Goal: Task Accomplishment & Management: Manage account settings

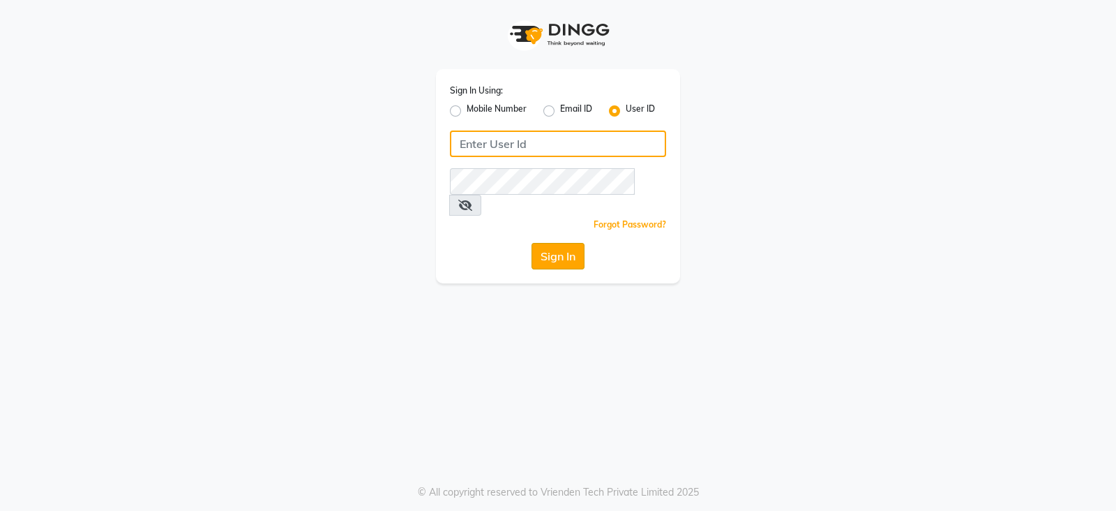
type input "[MEDICAL_DATA]"
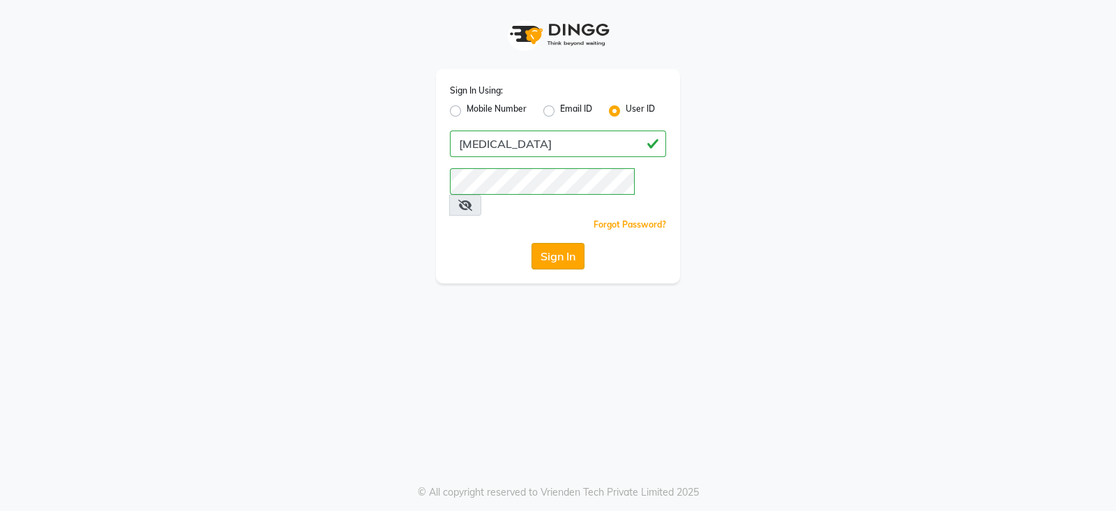
click at [562, 243] on button "Sign In" at bounding box center [558, 256] width 53 height 27
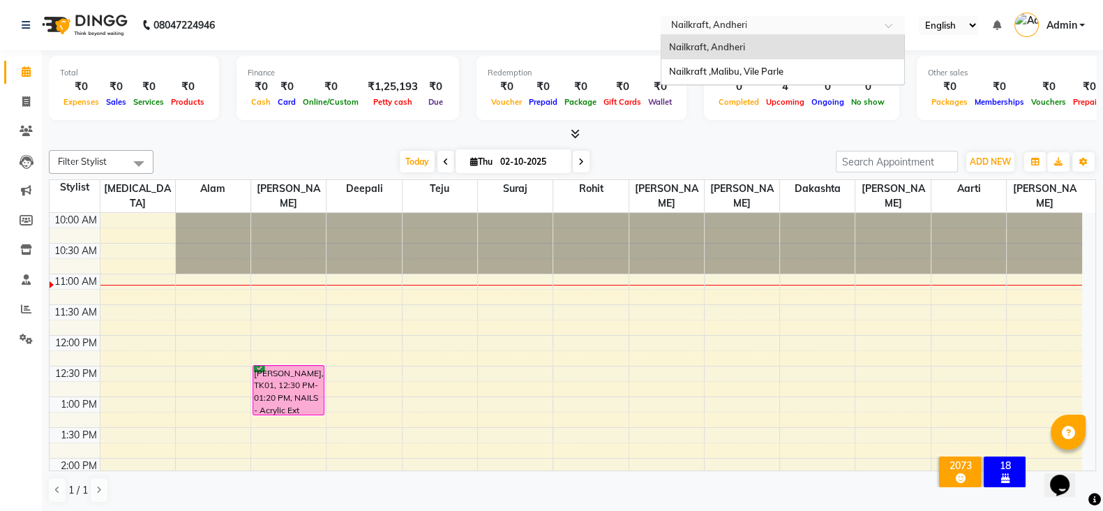
click at [793, 22] on input "text" at bounding box center [769, 27] width 202 height 14
click at [787, 68] on div "Nailkraft ,Malibu, Vile Parle" at bounding box center [782, 71] width 243 height 25
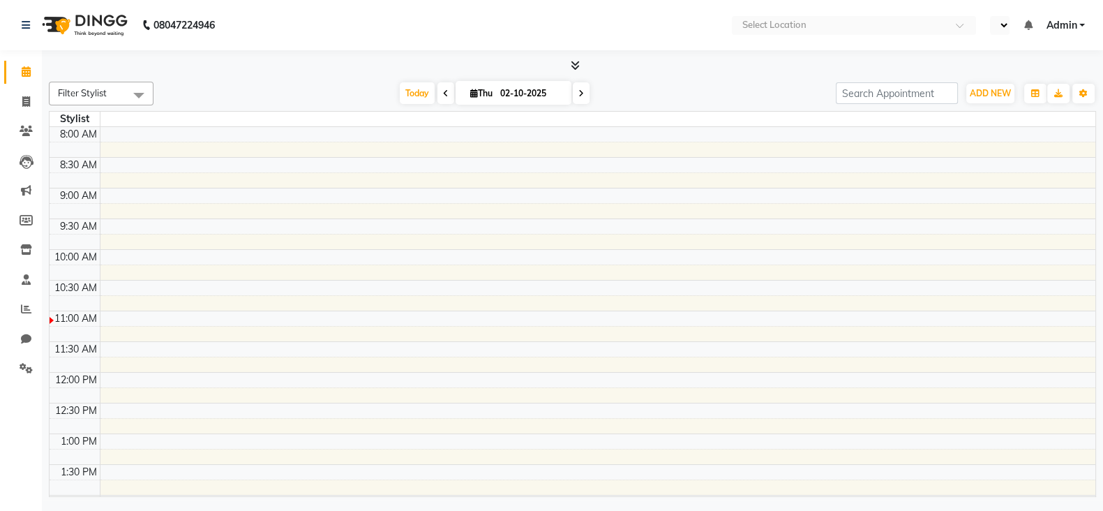
select select "en"
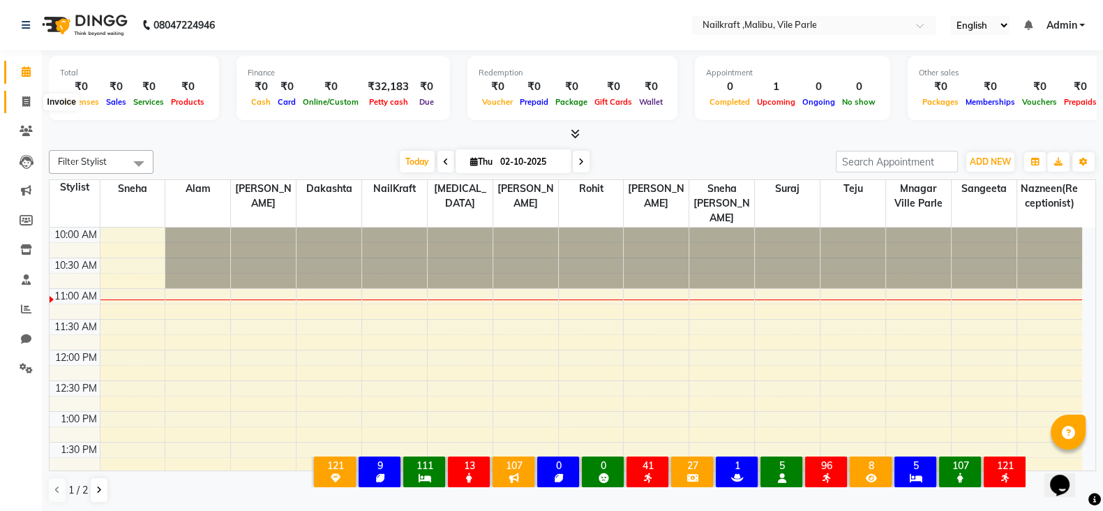
click at [30, 95] on span at bounding box center [26, 102] width 24 height 16
select select "8988"
select select "service"
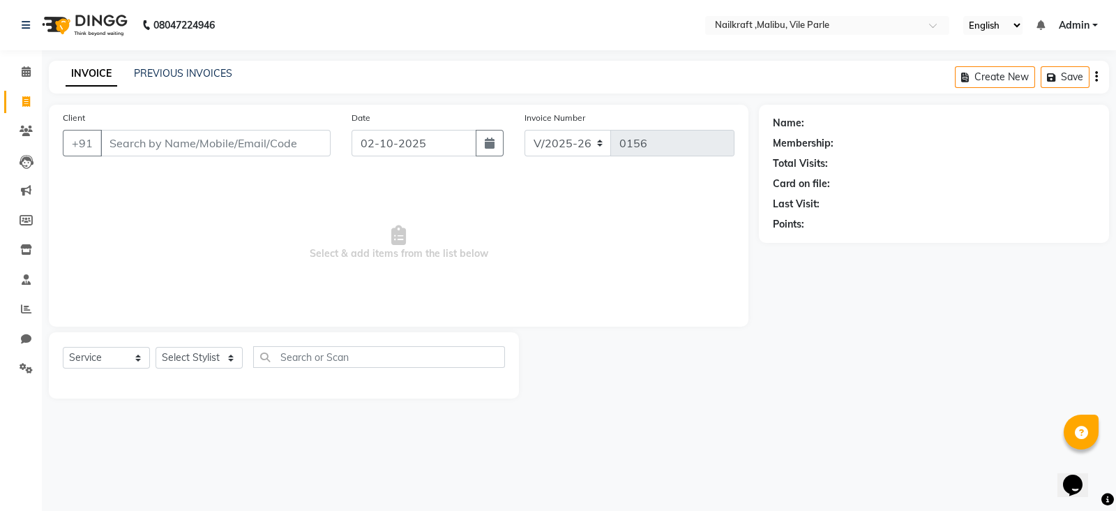
click at [227, 63] on div "INVOICE PREVIOUS INVOICES Create New Save" at bounding box center [579, 77] width 1060 height 33
click at [209, 68] on link "PREVIOUS INVOICES" at bounding box center [183, 73] width 98 height 13
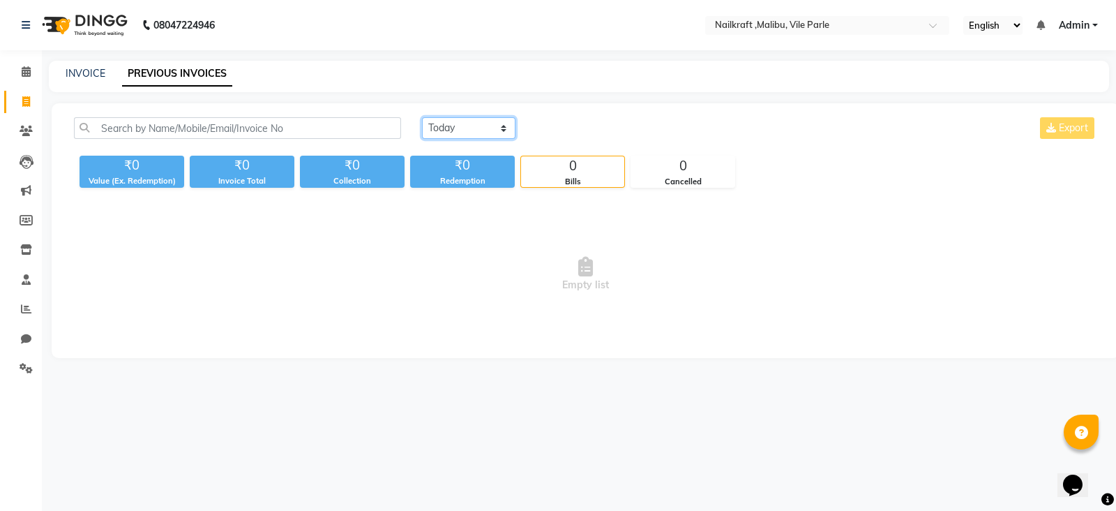
click at [478, 130] on select "[DATE] [DATE] Custom Range" at bounding box center [468, 128] width 93 height 22
select select "range"
click at [422, 117] on select "[DATE] [DATE] Custom Range" at bounding box center [468, 128] width 93 height 22
click at [596, 135] on input "02-10-2025" at bounding box center [583, 129] width 98 height 20
select select "10"
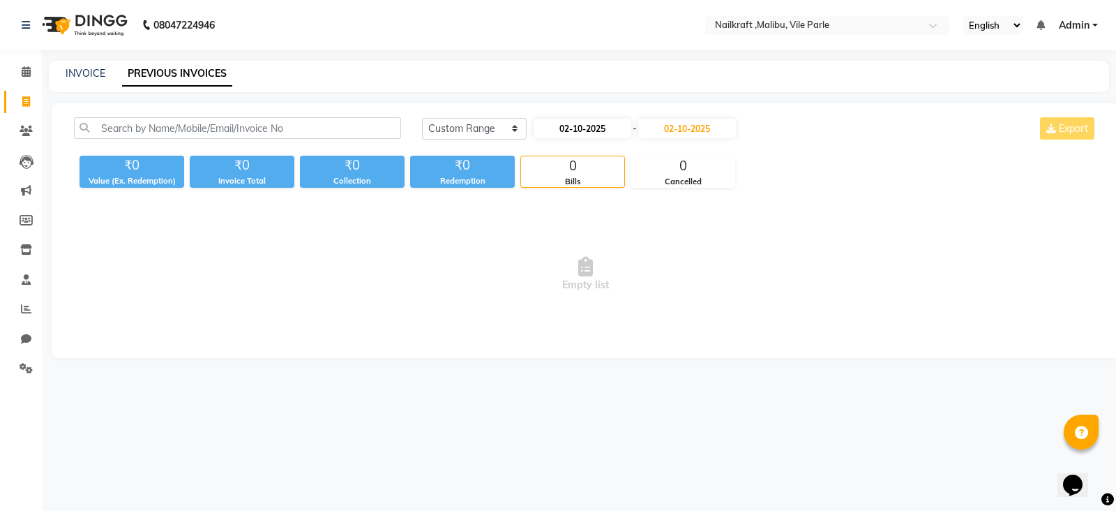
select select "2025"
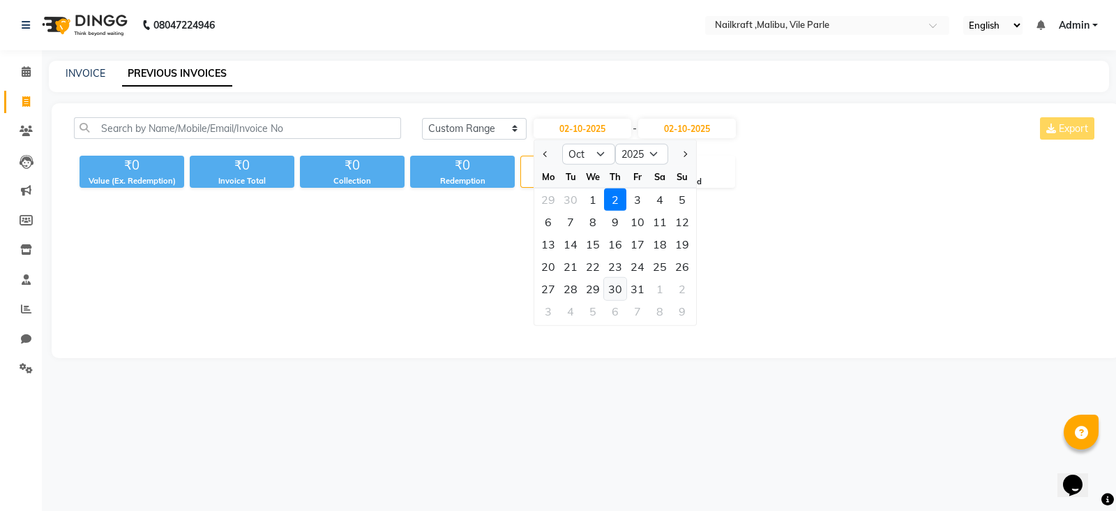
click at [615, 283] on div "30" at bounding box center [615, 289] width 22 height 22
type input "[DATE]"
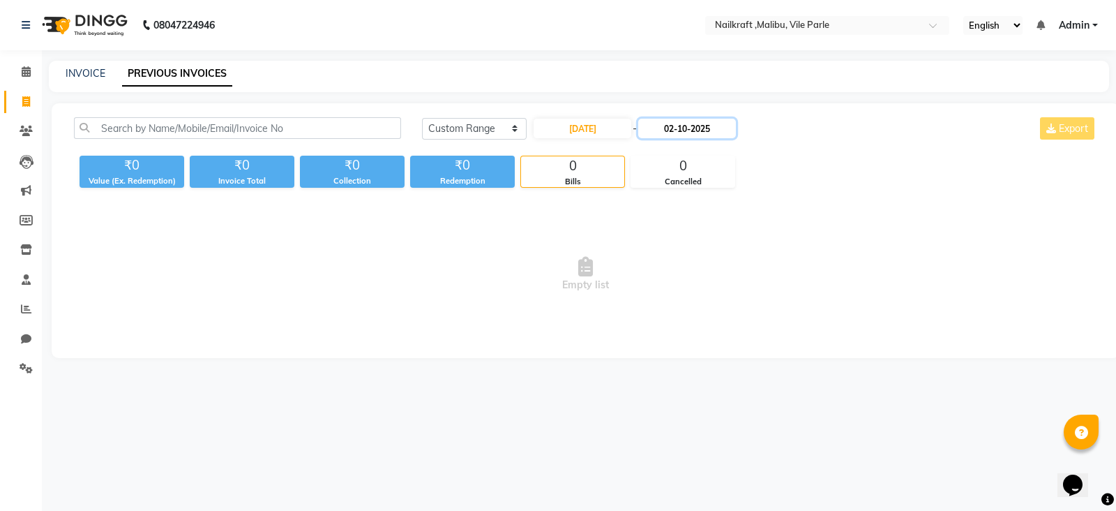
click at [702, 121] on input "02-10-2025" at bounding box center [687, 129] width 98 height 20
click at [656, 151] on div at bounding box center [657, 154] width 28 height 22
click at [602, 217] on span "Empty list" at bounding box center [585, 274] width 1023 height 140
click at [656, 128] on input "02-10-2025" at bounding box center [687, 129] width 98 height 20
click at [656, 155] on div at bounding box center [657, 154] width 28 height 22
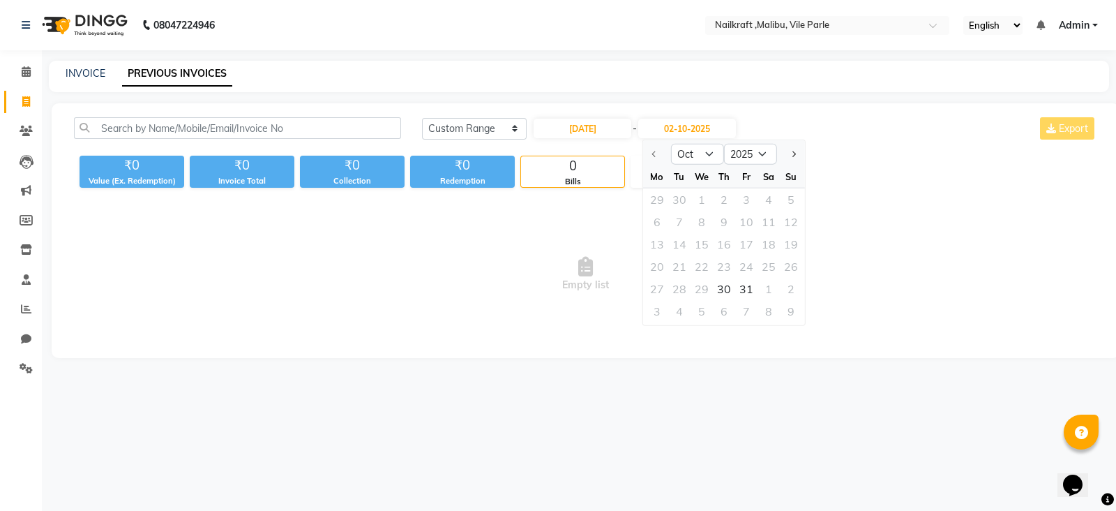
click at [656, 155] on div at bounding box center [657, 154] width 28 height 22
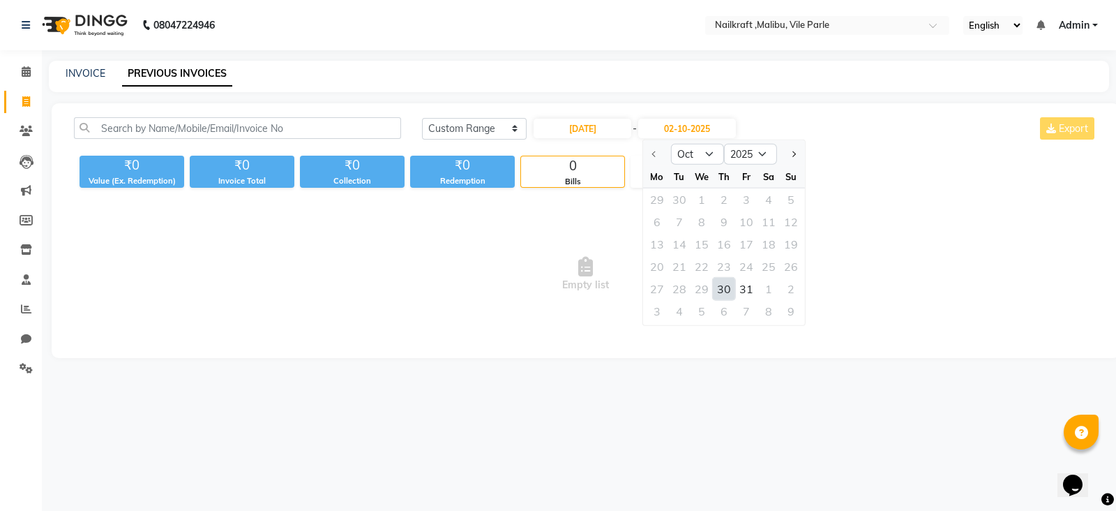
click at [656, 155] on div at bounding box center [657, 154] width 28 height 22
click at [726, 282] on div "30" at bounding box center [724, 289] width 22 height 22
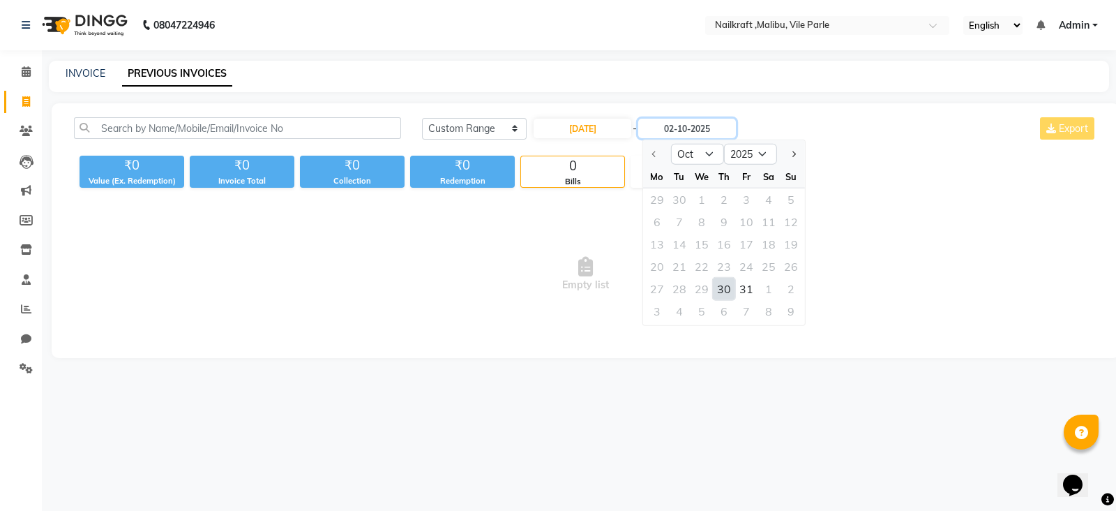
type input "[DATE]"
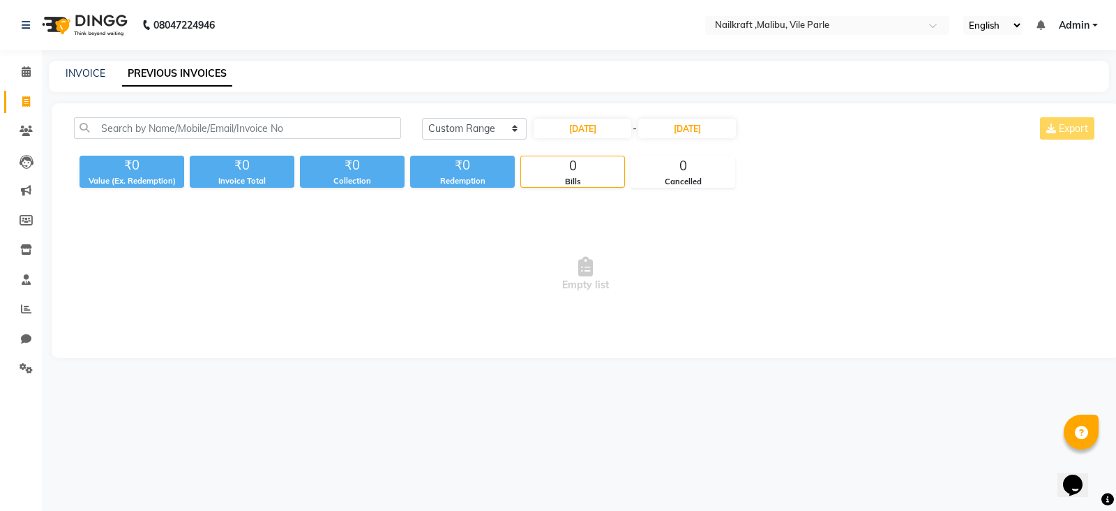
click at [862, 218] on span "Empty list" at bounding box center [585, 274] width 1023 height 140
click at [726, 130] on input "[DATE]" at bounding box center [687, 129] width 98 height 20
click at [657, 158] on div at bounding box center [657, 154] width 28 height 22
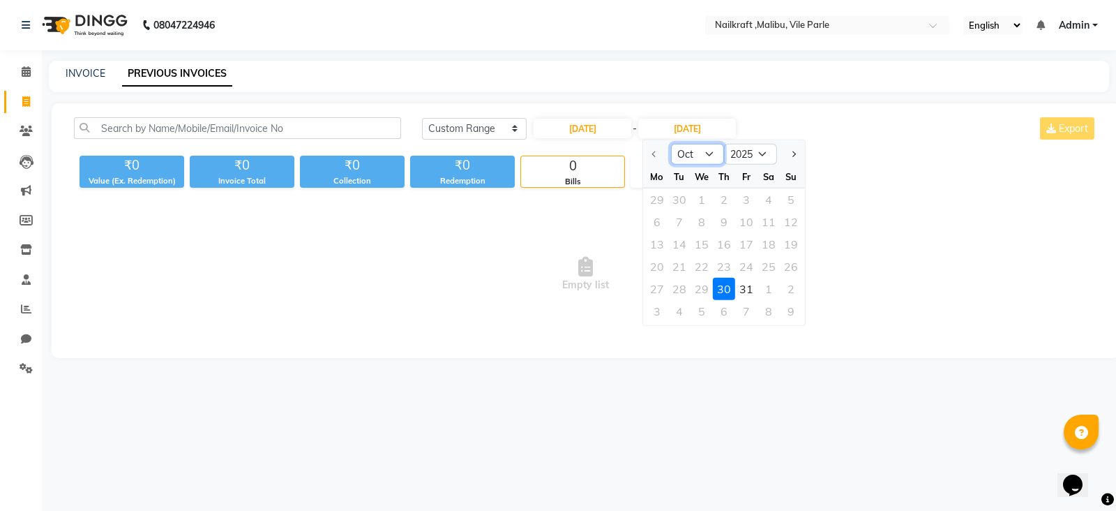
click at [712, 148] on select "Oct Nov Dec" at bounding box center [697, 154] width 53 height 21
click at [651, 157] on div at bounding box center [657, 154] width 28 height 22
click at [577, 245] on span "Empty list" at bounding box center [585, 274] width 1023 height 140
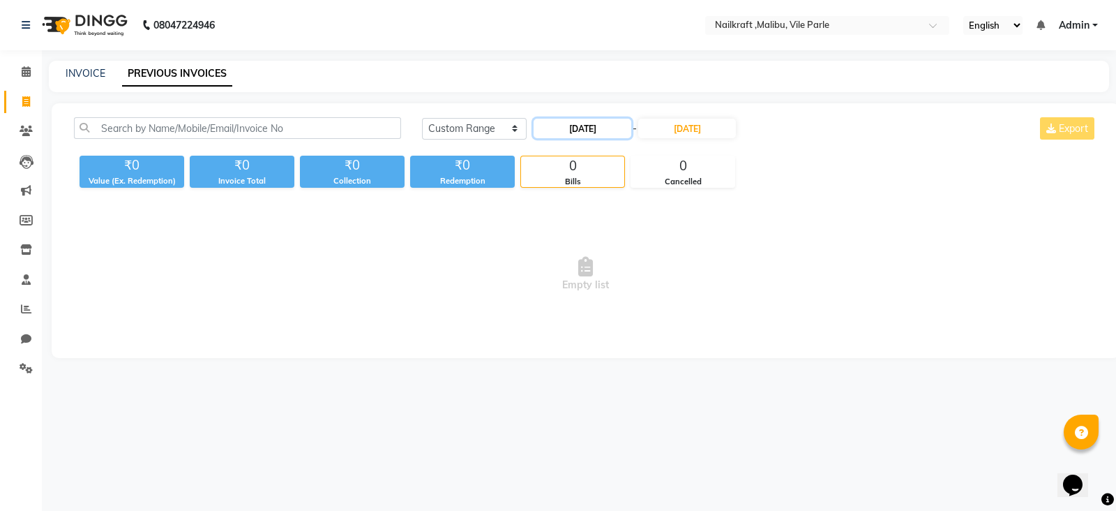
click at [618, 123] on input "[DATE]" at bounding box center [583, 129] width 98 height 20
select select "10"
select select "2025"
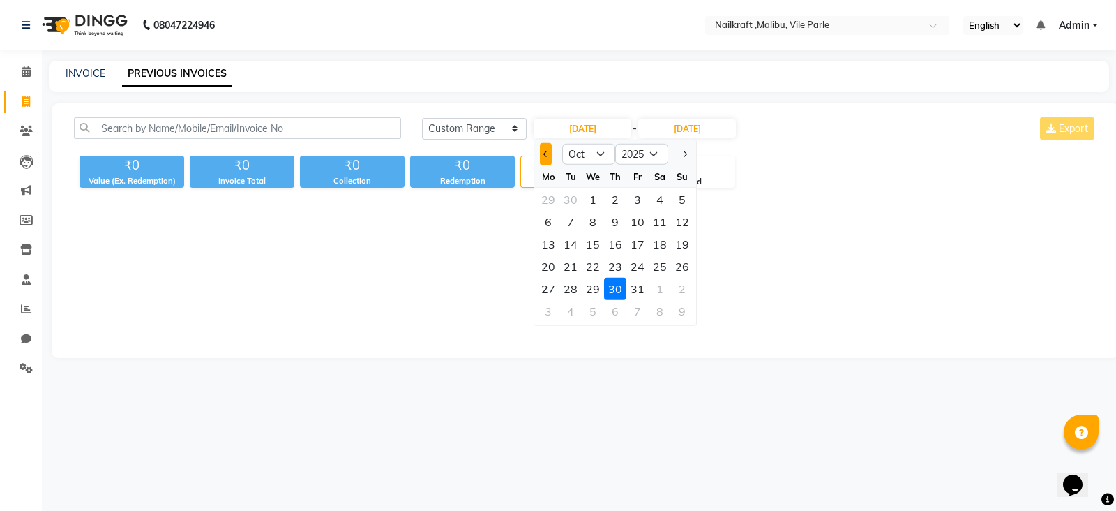
click at [541, 152] on button "Previous month" at bounding box center [546, 154] width 12 height 22
select select "9"
click at [566, 288] on div "30" at bounding box center [571, 289] width 22 height 22
type input "30-09-2025"
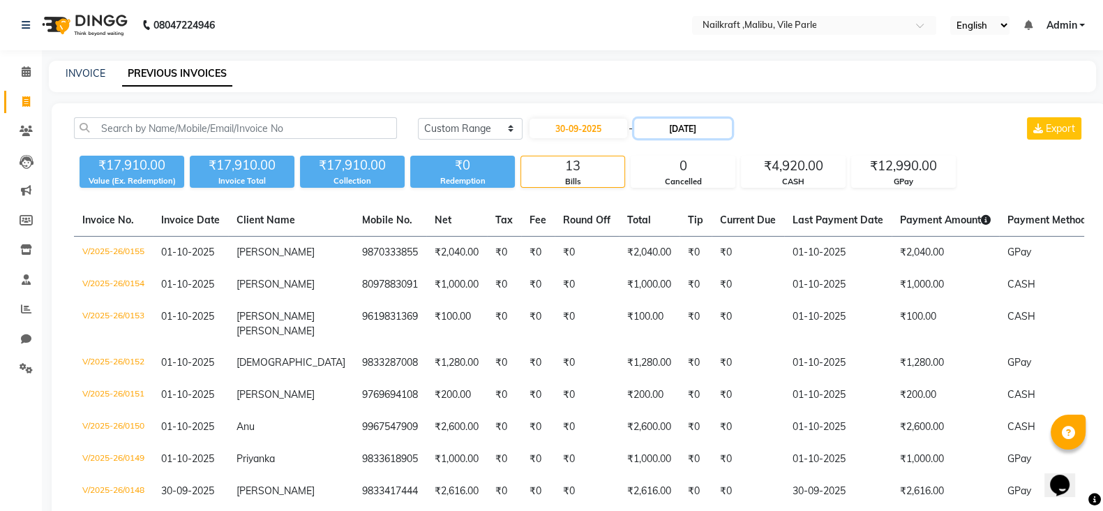
click at [668, 127] on input "[DATE]" at bounding box center [683, 129] width 98 height 20
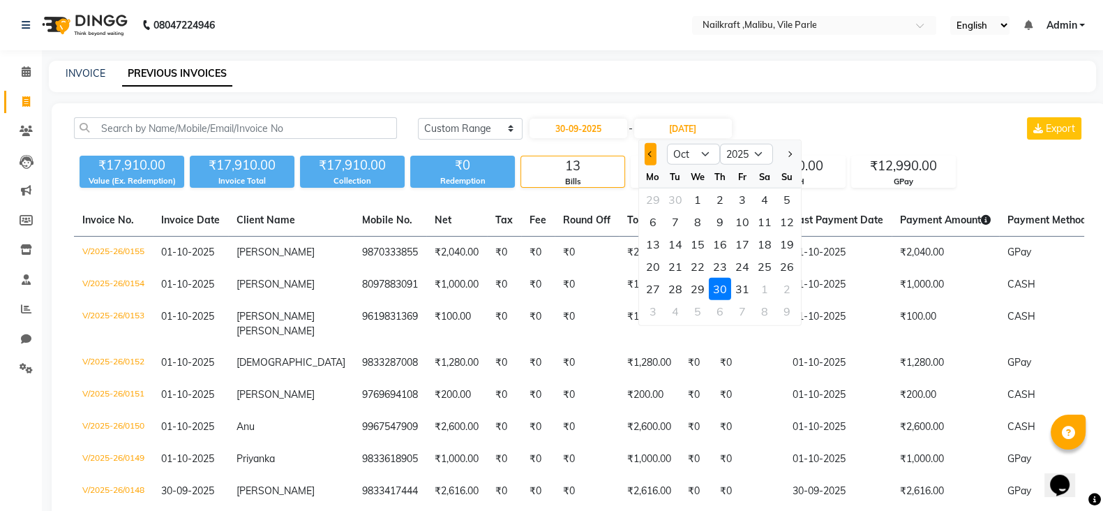
click at [650, 158] on button "Previous month" at bounding box center [650, 154] width 12 height 22
select select "9"
click at [681, 280] on div "30" at bounding box center [674, 289] width 22 height 22
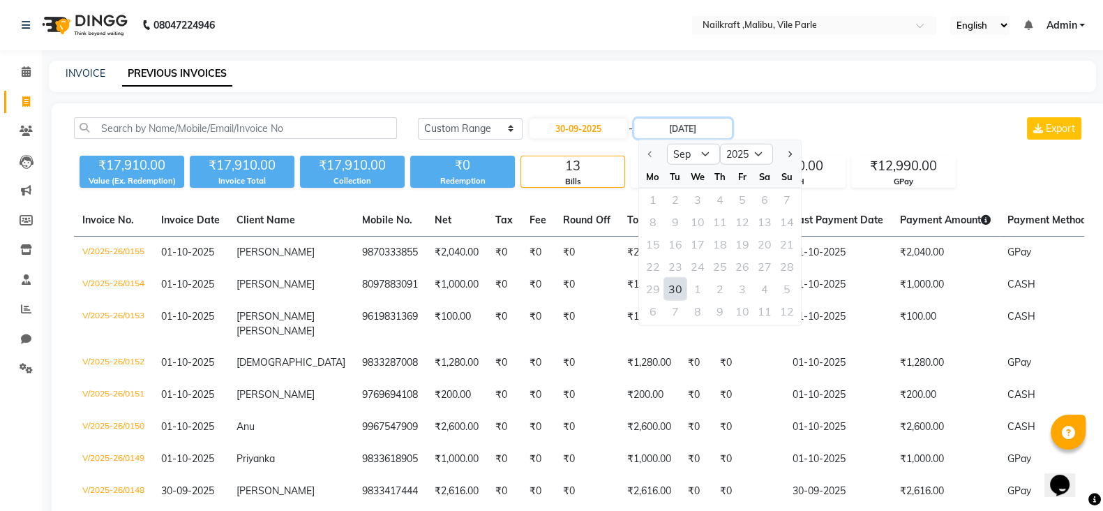
type input "30-09-2025"
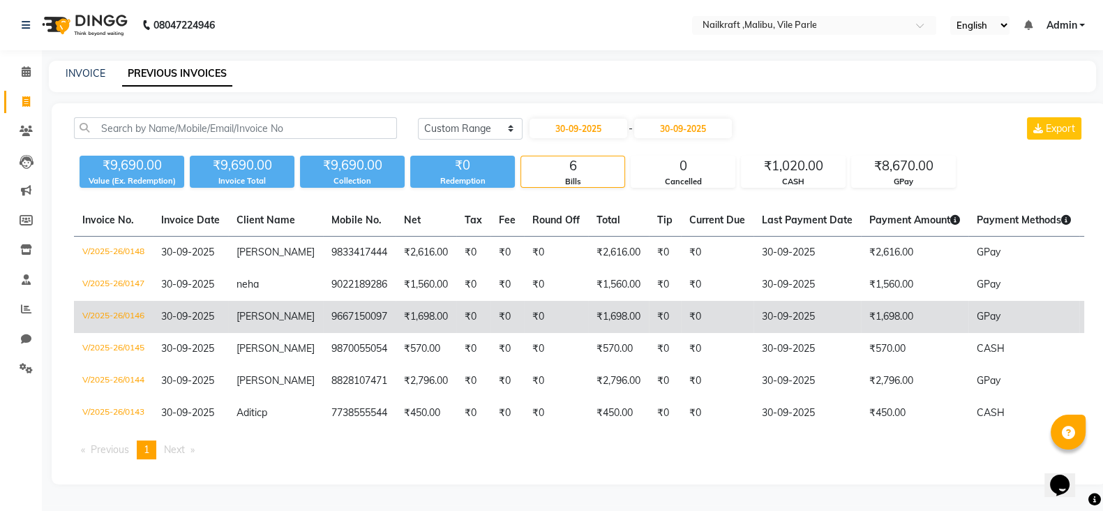
click at [649, 315] on td "₹0" at bounding box center [665, 317] width 32 height 32
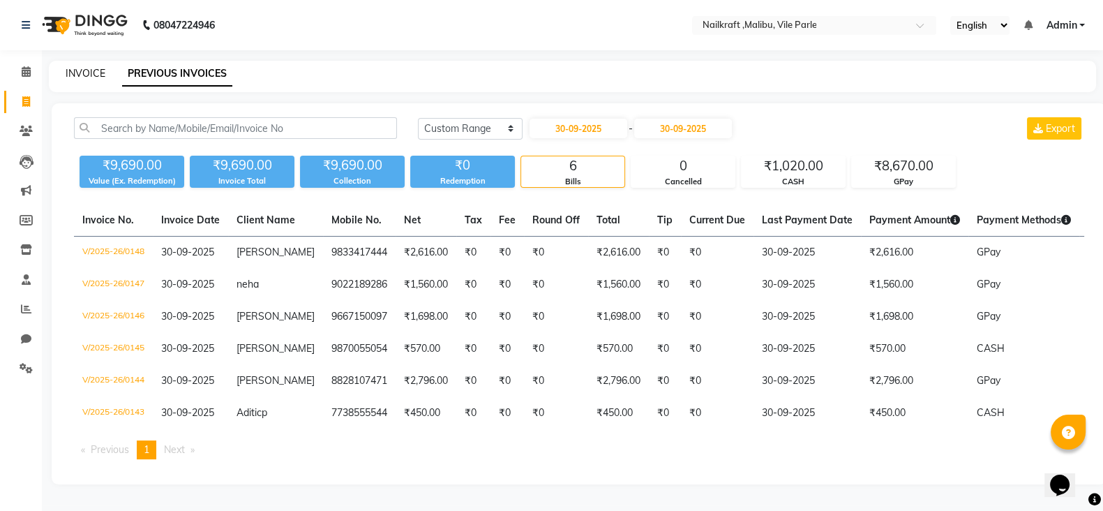
click at [94, 73] on link "INVOICE" at bounding box center [86, 73] width 40 height 13
select select "service"
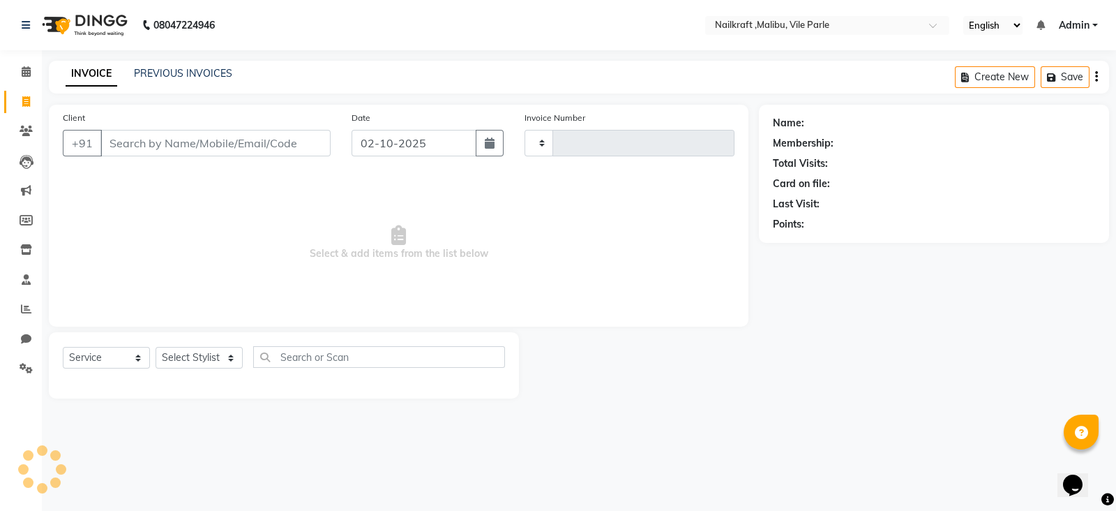
type input "0156"
select select "8988"
click at [26, 73] on icon at bounding box center [26, 71] width 9 height 10
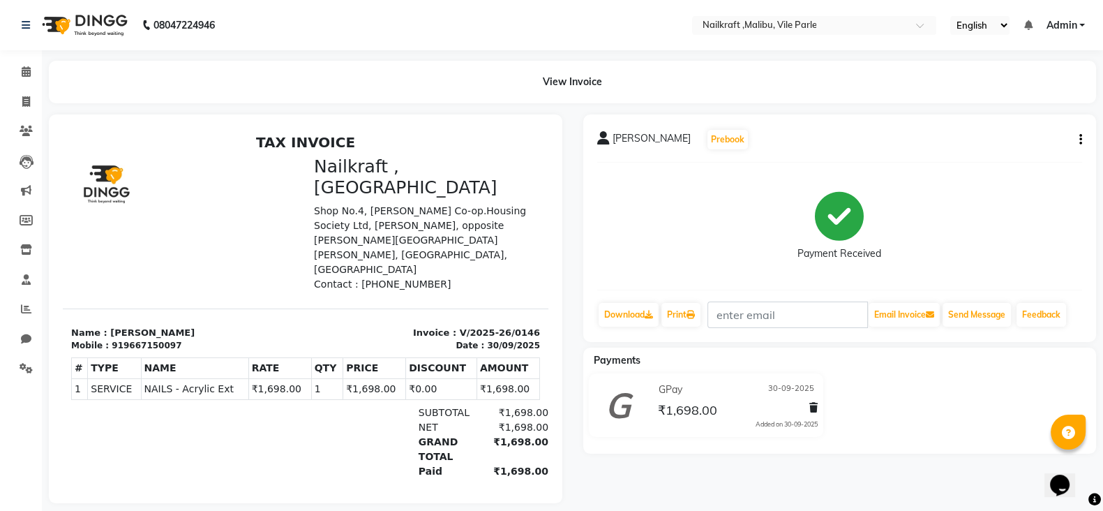
scroll to position [11, 0]
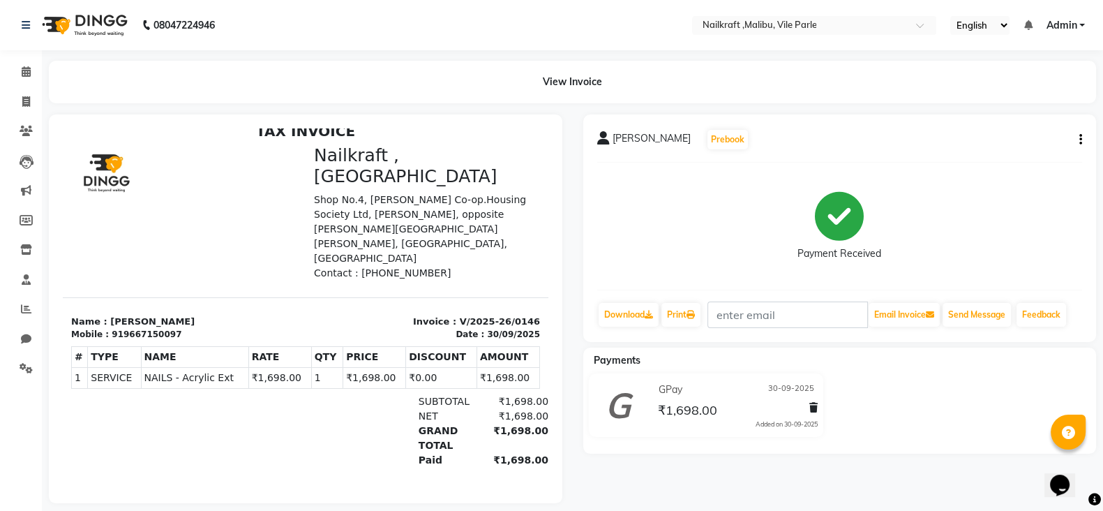
click at [1077, 133] on button "button" at bounding box center [1078, 140] width 8 height 15
click at [1012, 151] on div "Edit Invoice" at bounding box center [1011, 156] width 96 height 17
select select "service"
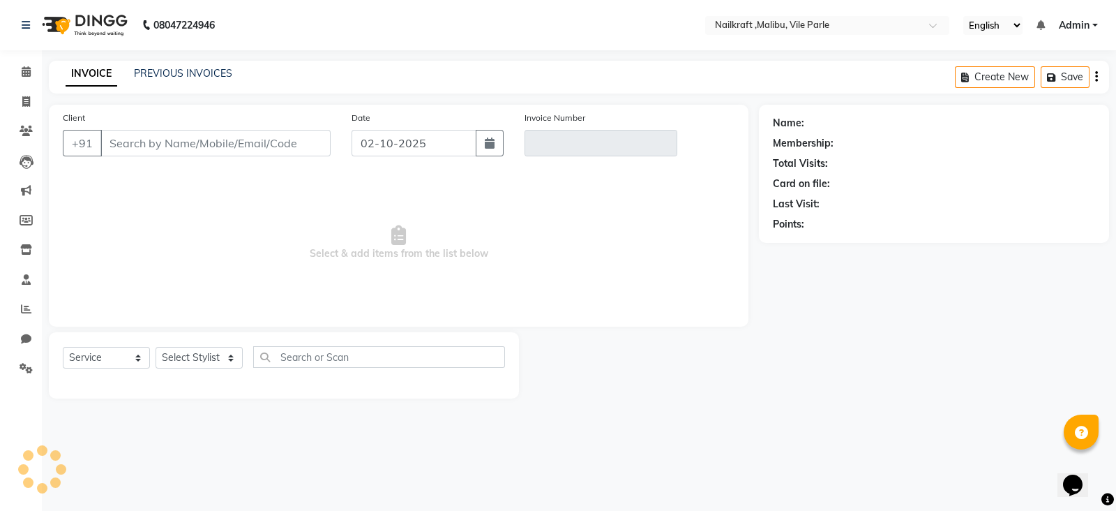
type input "9667150097"
type input "V/2025-26/0146"
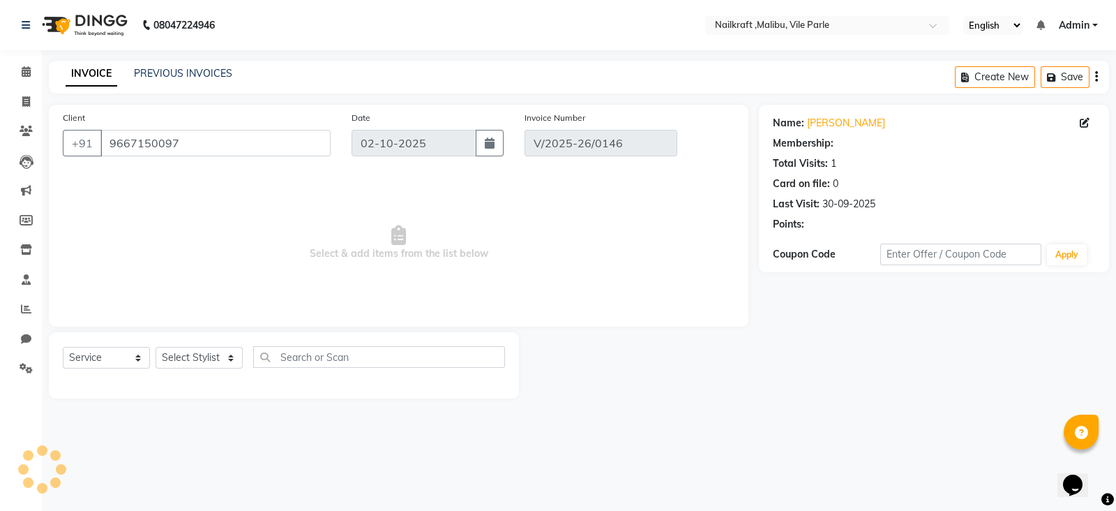
select select "1: Object"
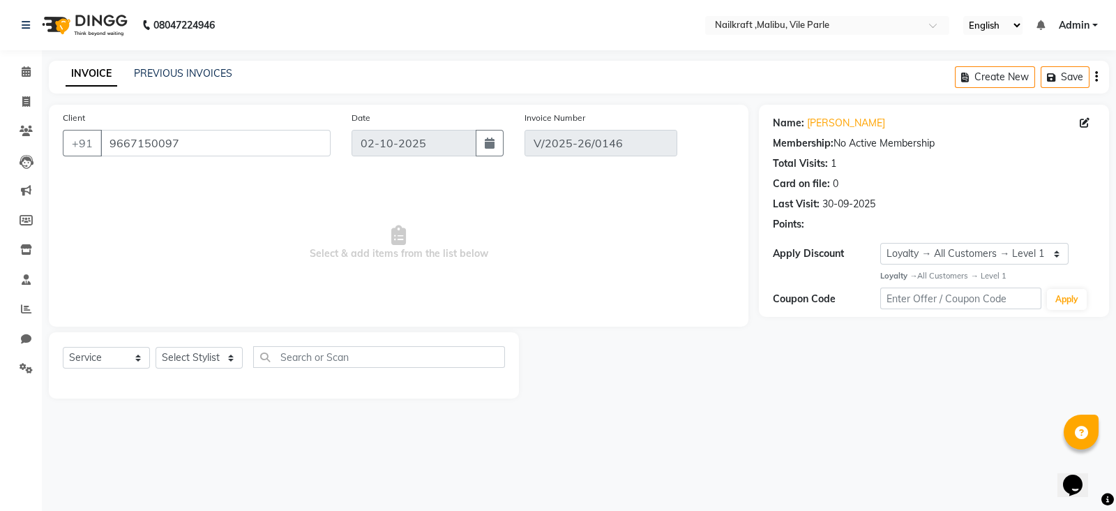
type input "30-09-2025"
select select "select"
